Goal: Entertainment & Leisure: Consume media (video, audio)

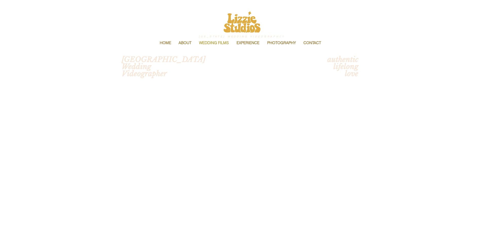
click at [220, 43] on p "WEDDING FILMS" at bounding box center [213, 43] width 35 height 11
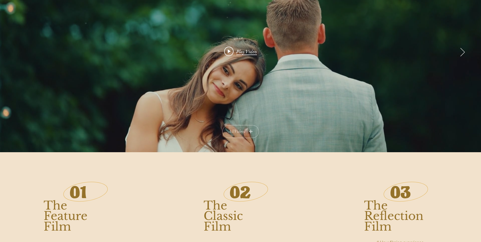
scroll to position [76, 0]
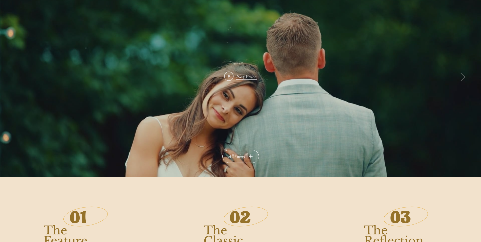
click at [238, 80] on button "Play Video" at bounding box center [240, 76] width 33 height 10
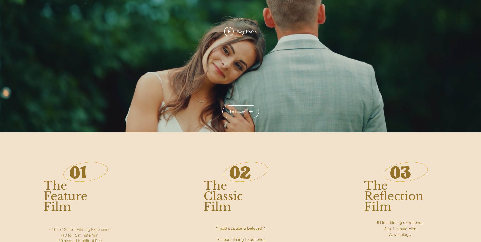
scroll to position [101, 0]
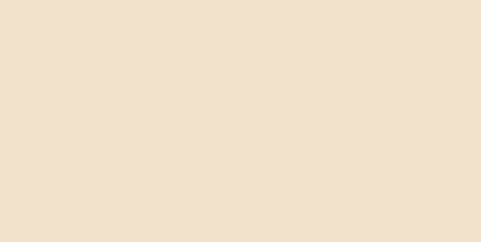
scroll to position [1419, 0]
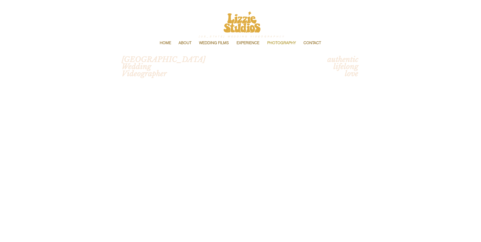
click at [294, 42] on p "PHOTOGRAPHY" at bounding box center [282, 43] width 34 height 11
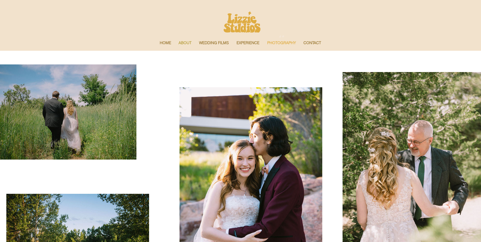
click at [181, 43] on p "ABOUT" at bounding box center [185, 43] width 18 height 11
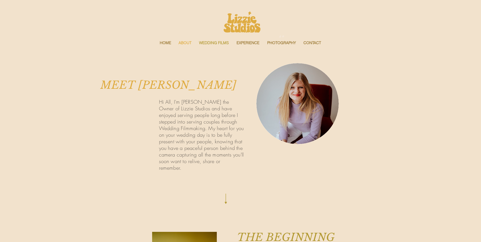
click at [210, 42] on p "WEDDING FILMS" at bounding box center [213, 43] width 35 height 11
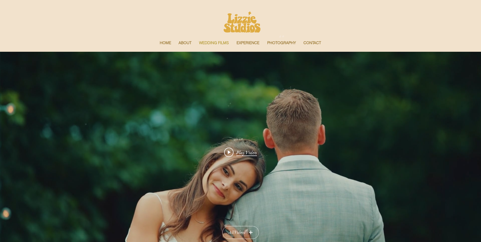
click at [221, 43] on p "WEDDING FILMS" at bounding box center [213, 43] width 35 height 11
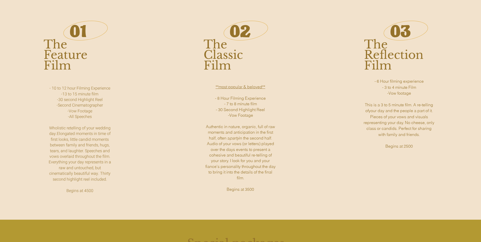
scroll to position [279, 0]
